Goal: Information Seeking & Learning: Find specific page/section

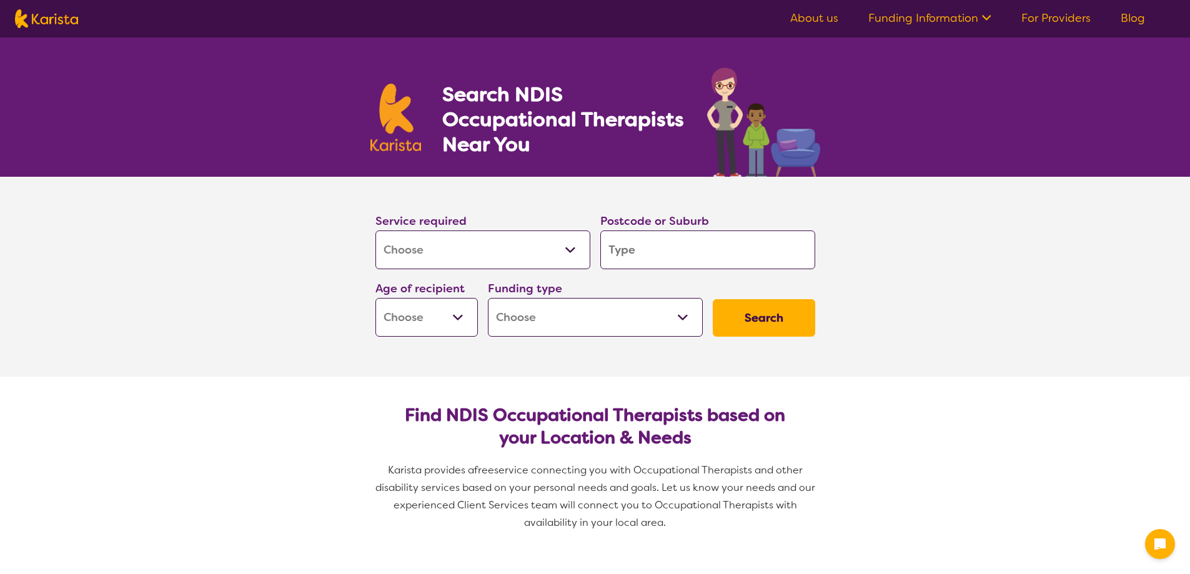
select select "[MEDICAL_DATA]"
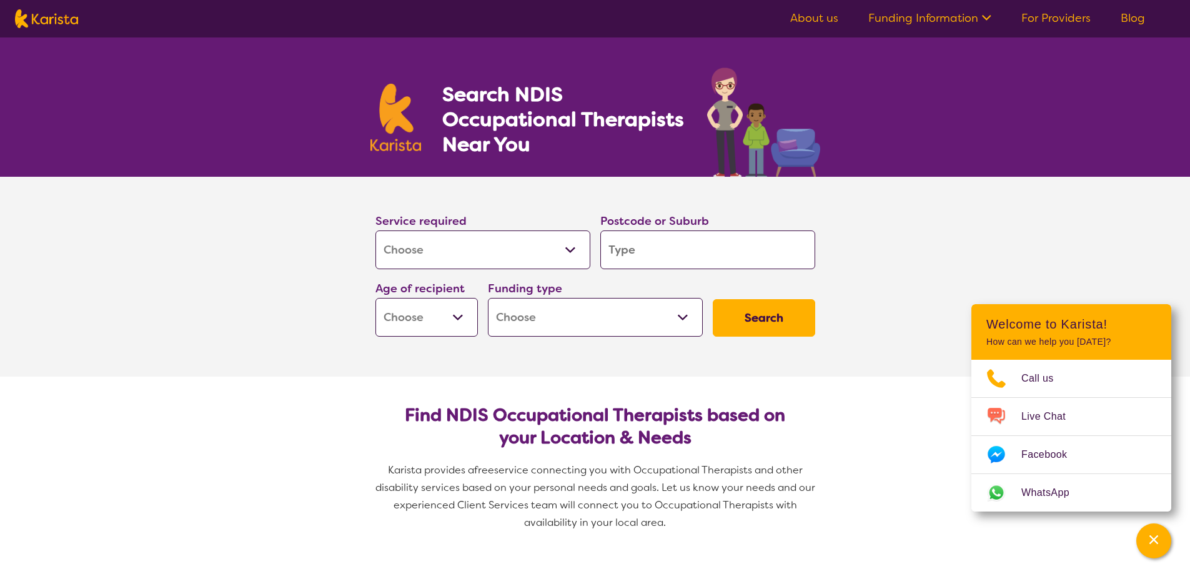
click at [500, 250] on select "Allied Health Assistant Assessment ([MEDICAL_DATA] or [MEDICAL_DATA]) Behaviour…" at bounding box center [482, 249] width 215 height 39
click at [643, 250] on input "search" at bounding box center [707, 249] width 215 height 39
type input "2"
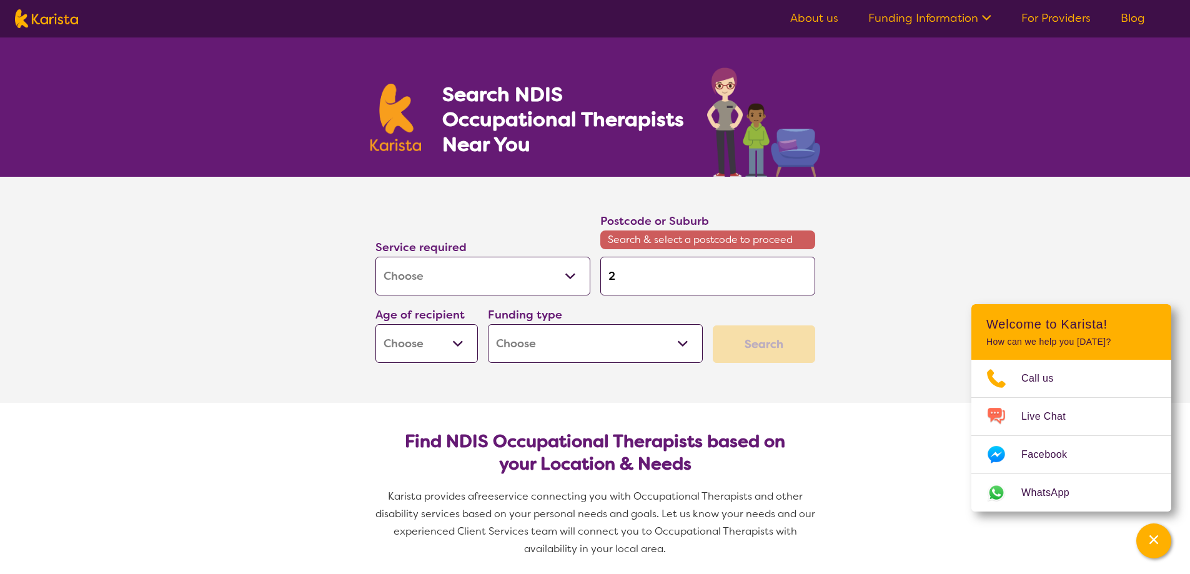
type input "21"
type input "214"
type input "2148"
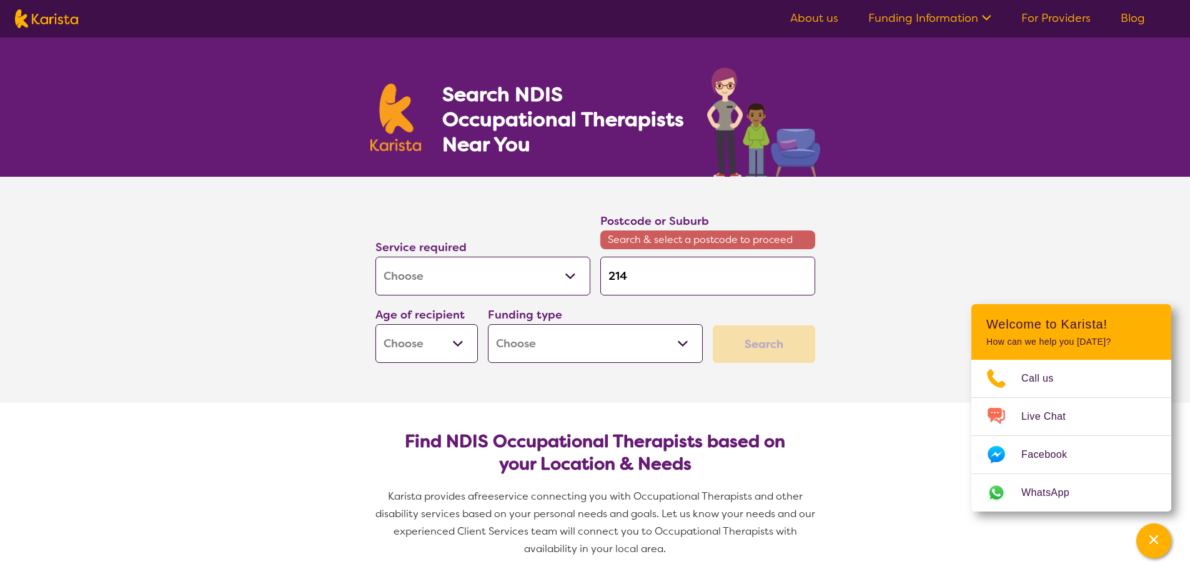
type input "2148"
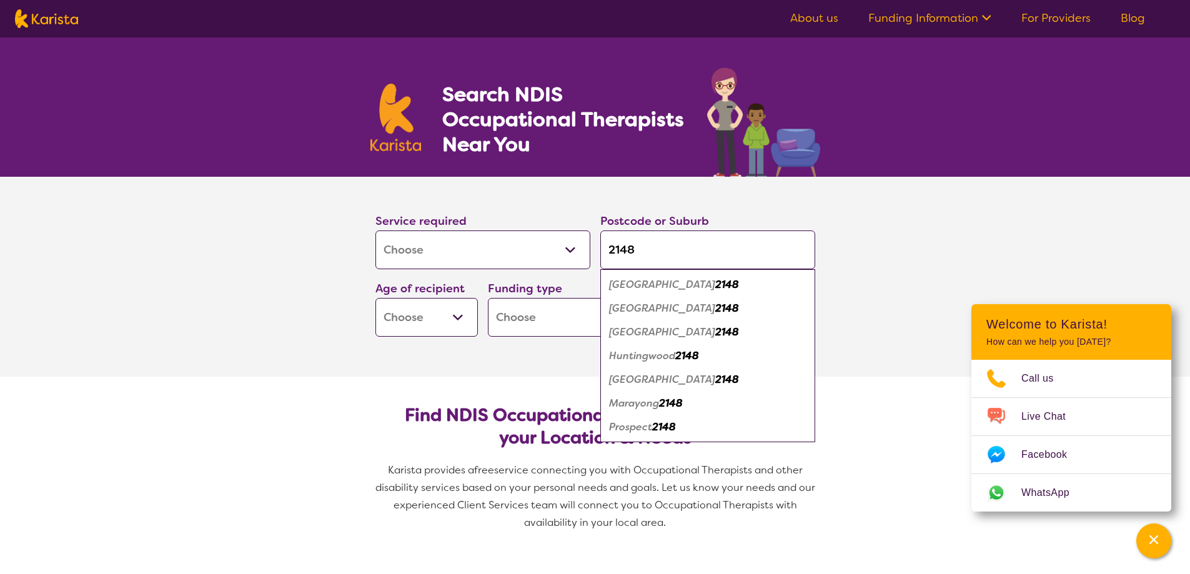
type input "2148"
click at [633, 383] on em "[GEOGRAPHIC_DATA]" at bounding box center [662, 379] width 106 height 13
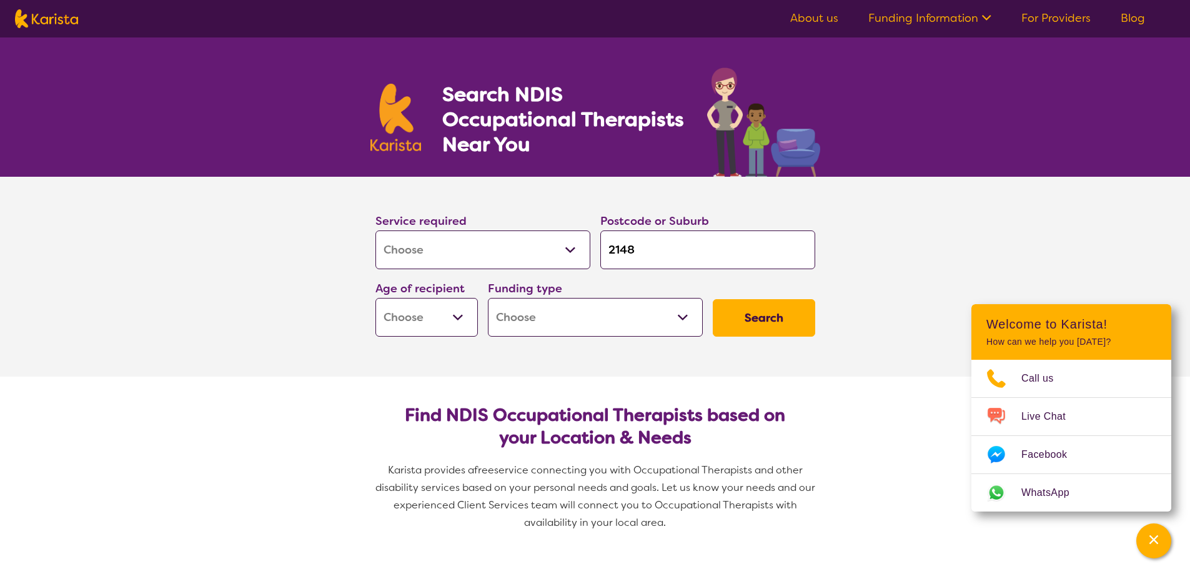
click at [397, 317] on select "Early Childhood - 0 to 9 Child - 10 to 11 Adolescent - 12 to 17 Adult - 18 to 6…" at bounding box center [426, 317] width 102 height 39
select select "EC"
click at [375, 298] on select "Early Childhood - 0 to 9 Child - 10 to 11 Adolescent - 12 to 17 Adult - 18 to 6…" at bounding box center [426, 317] width 102 height 39
select select "EC"
click at [560, 307] on select "Home Care Package (HCP) National Disability Insurance Scheme (NDIS) I don't know" at bounding box center [595, 317] width 215 height 39
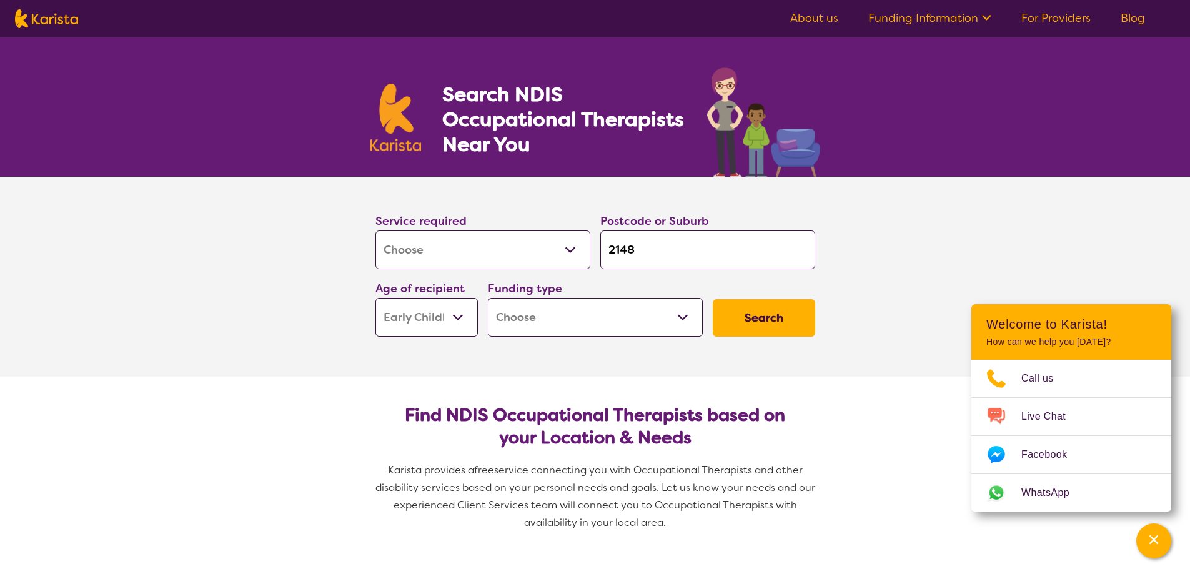
select select "NDIS"
click at [488, 298] on select "Home Care Package (HCP) National Disability Insurance Scheme (NDIS) I don't know" at bounding box center [595, 317] width 215 height 39
select select "NDIS"
click at [759, 322] on button "Search" at bounding box center [764, 317] width 102 height 37
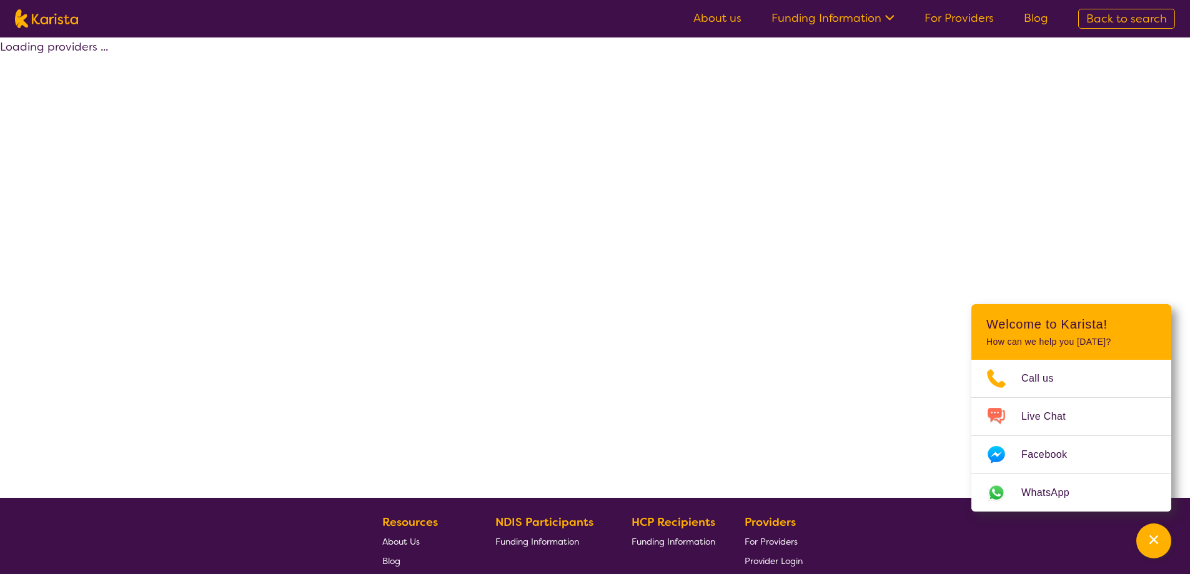
select select "by_score"
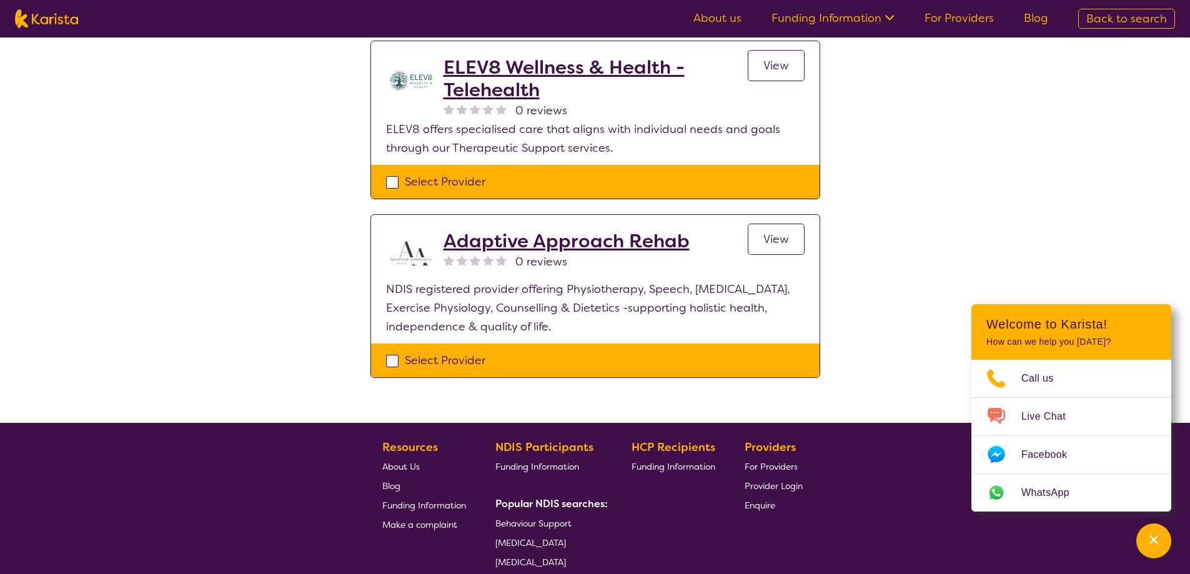
scroll to position [874, 0]
